Goal: Find specific page/section: Find specific page/section

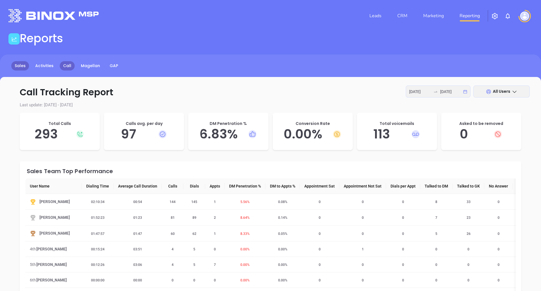
click at [21, 63] on link "Sales" at bounding box center [20, 65] width 18 height 9
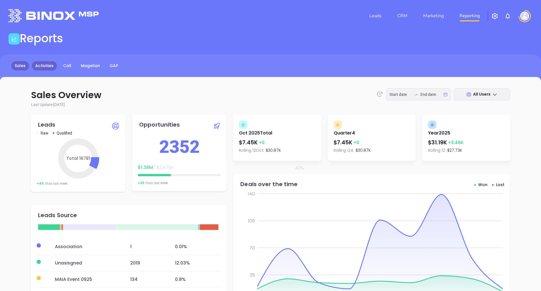
click at [48, 68] on link "Activities" at bounding box center [44, 65] width 25 height 9
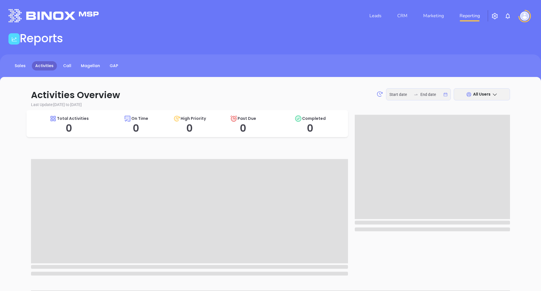
type input "[DATE]"
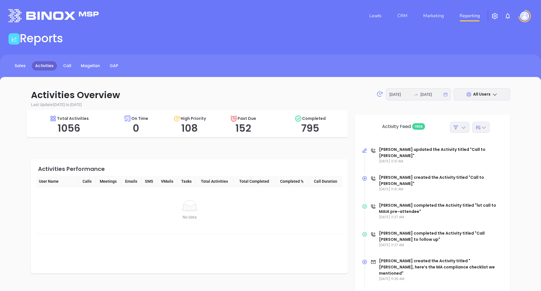
drag, startPoint x: 101, startPoint y: 105, endPoint x: 30, endPoint y: 109, distance: 71.2
click at [30, 109] on div "Activities Overview [DATE] [DATE] All Users Last Update: [DATE] to [DATE] Total…" at bounding box center [271, 284] width 496 height 392
click at [119, 106] on p "Last Update: [DATE] to [DATE]" at bounding box center [270, 105] width 479 height 6
drag, startPoint x: 533, startPoint y: 0, endPoint x: 297, endPoint y: 72, distance: 246.3
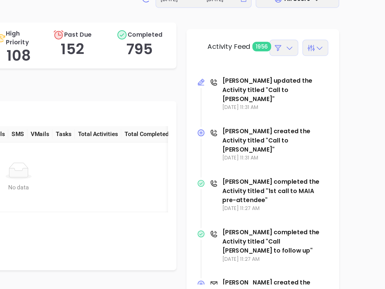
scroll to position [94, 0]
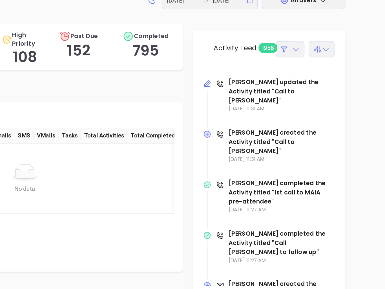
click at [319, 33] on icon at bounding box center [321, 33] width 6 height 6
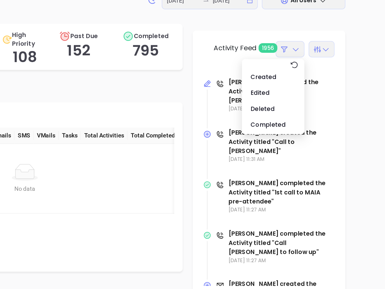
click at [319, 33] on icon at bounding box center [321, 33] width 6 height 6
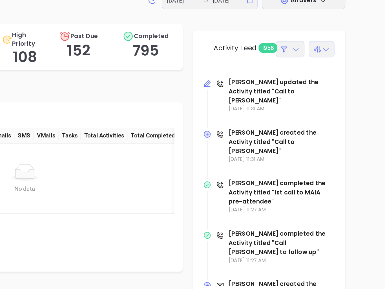
click at [342, 33] on icon at bounding box center [341, 33] width 4 height 2
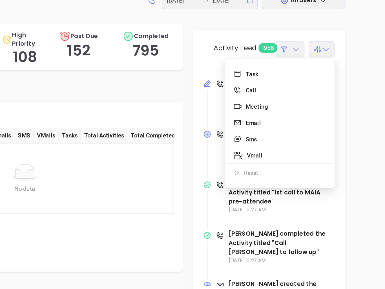
click at [342, 33] on icon at bounding box center [341, 33] width 4 height 2
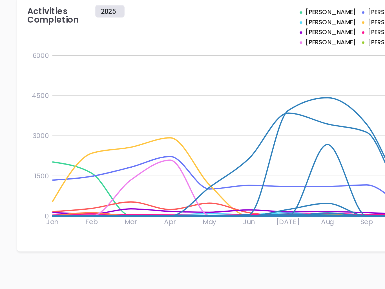
scroll to position [227, 0]
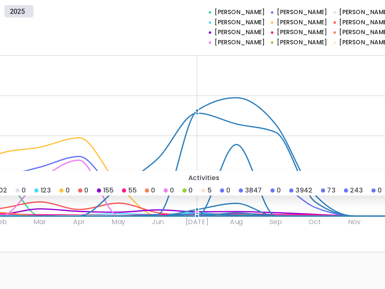
click at [252, 263] on div "Activities Completion 2025 [PERSON_NAME] [PERSON_NAME] [PERSON_NAME] [PERSON_NA…" at bounding box center [192, 177] width 323 height 172
click at [260, 269] on div "Activities Overview [DATE] [DATE] All Users Last Update: [DATE] to [DATE] Total…" at bounding box center [192, 62] width 363 height 413
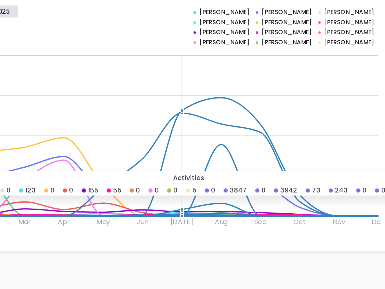
scroll to position [229, 0]
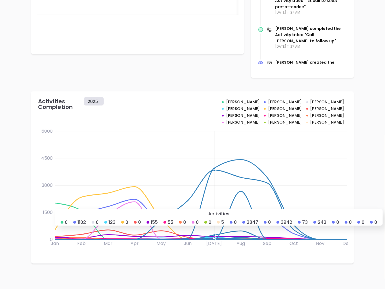
click at [353, 120] on div "Activities Completion 2025 [PERSON_NAME] [PERSON_NAME] [PERSON_NAME] [PERSON_NA…" at bounding box center [192, 177] width 323 height 172
click at [354, 120] on div "Activities Completion 2025 [PERSON_NAME] [PERSON_NAME] [PERSON_NAME] [PERSON_NA…" at bounding box center [192, 177] width 323 height 172
click at [359, 154] on div "Activities Overview [DATE] [DATE] All Users Last Update: [DATE] to [DATE] Total…" at bounding box center [193, 64] width 340 height 398
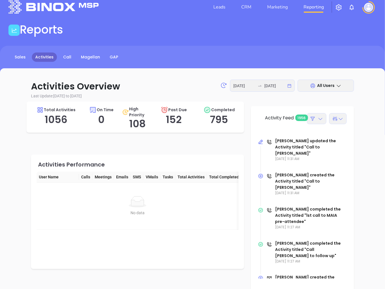
scroll to position [0, 0]
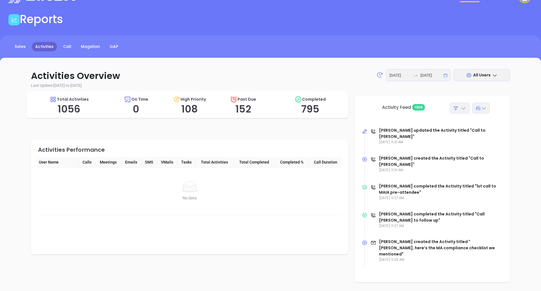
scroll to position [19, 0]
click at [363, 90] on div "Activities Overview [DATE] [DATE] All Users Last Update: [DATE] to [DATE] Total…" at bounding box center [270, 265] width 479 height 392
drag, startPoint x: 355, startPoint y: 102, endPoint x: 434, endPoint y: 106, distance: 79.3
click at [434, 106] on div "Activity Feed 1956 Anabell Dominguez updated the Activity titled "Call to Bree …" at bounding box center [430, 186] width 160 height 191
click at [387, 111] on div "Activity Feed 1956" at bounding box center [433, 107] width 144 height 12
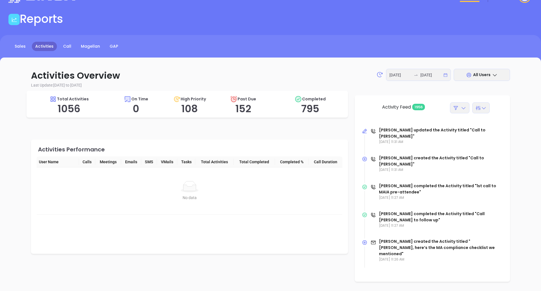
scroll to position [21, 0]
